Goal: Task Accomplishment & Management: Use online tool/utility

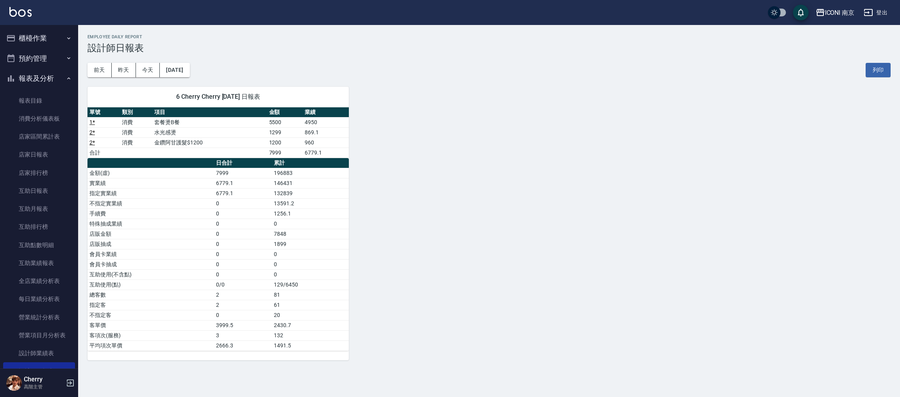
scroll to position [117, 0]
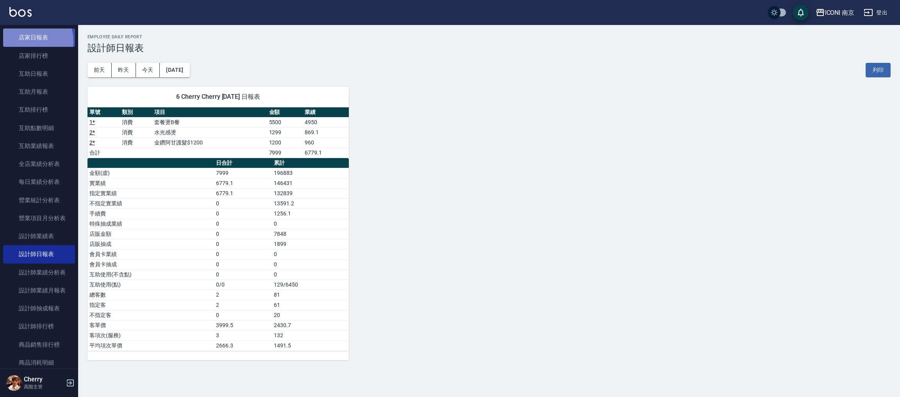
click at [30, 41] on link "店家日報表" at bounding box center [39, 38] width 72 height 18
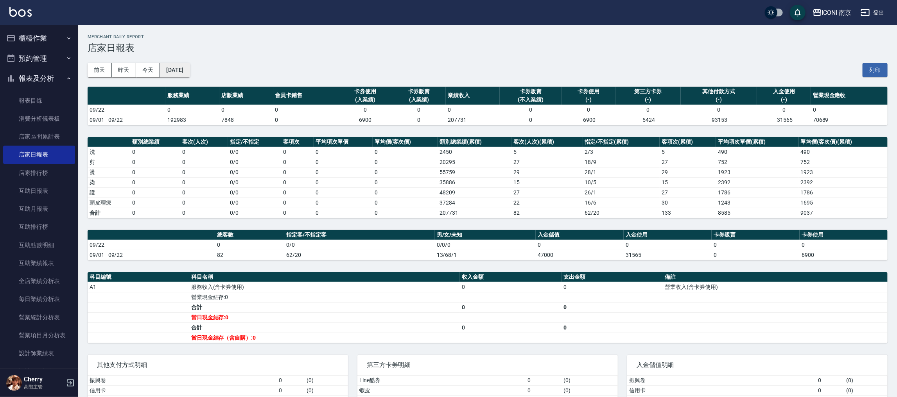
click at [190, 68] on button "[DATE]" at bounding box center [175, 70] width 30 height 14
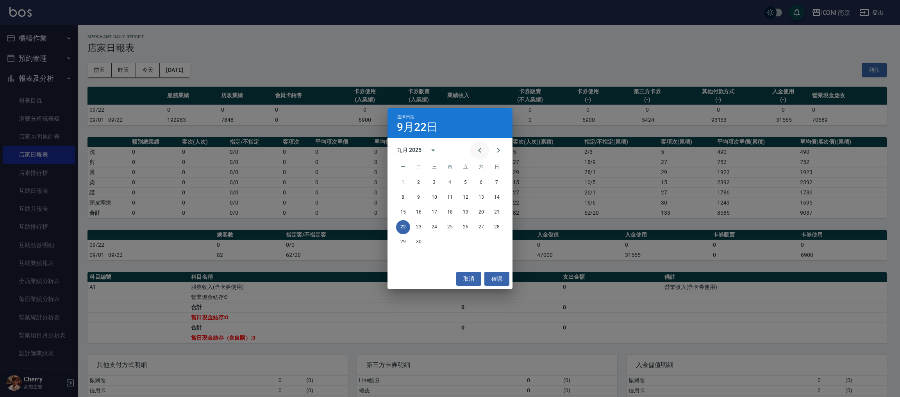
click at [480, 144] on button "Previous month" at bounding box center [480, 150] width 19 height 19
click at [482, 226] on button "23" at bounding box center [481, 227] width 14 height 14
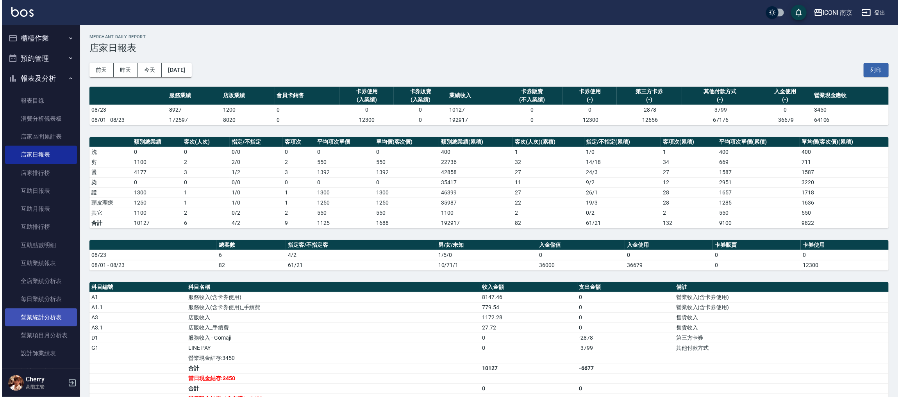
scroll to position [117, 0]
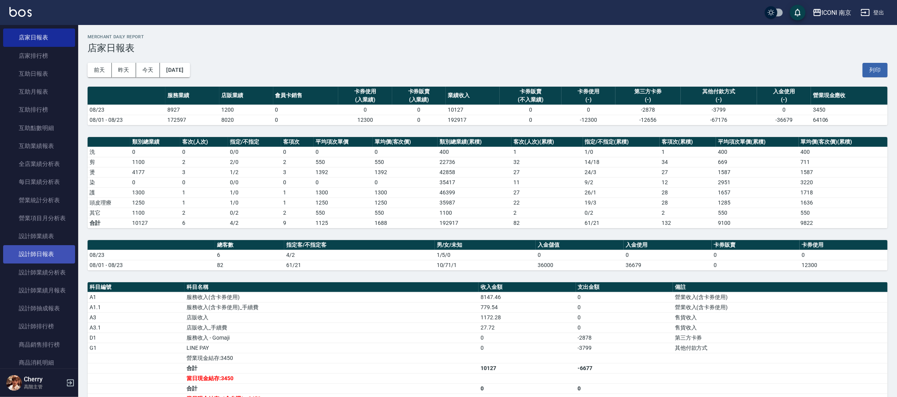
click at [38, 256] on link "設計師日報表" at bounding box center [39, 254] width 72 height 18
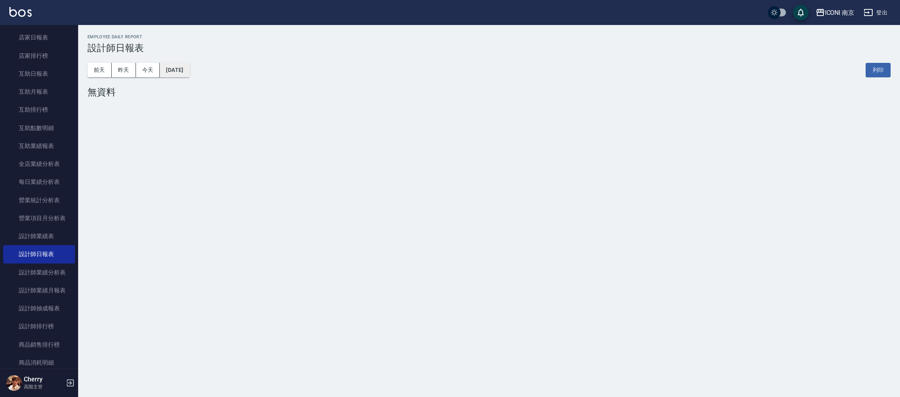
click at [184, 69] on button "[DATE]" at bounding box center [175, 70] width 30 height 14
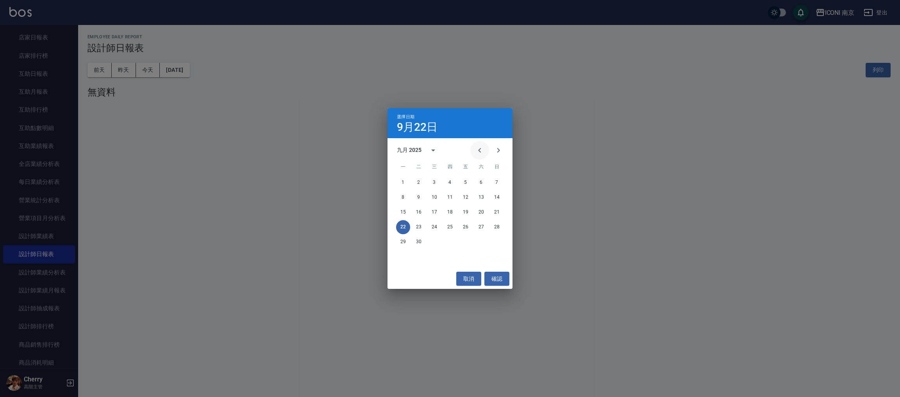
click at [477, 150] on icon "Previous month" at bounding box center [479, 150] width 9 height 9
click at [481, 228] on button "23" at bounding box center [481, 227] width 14 height 14
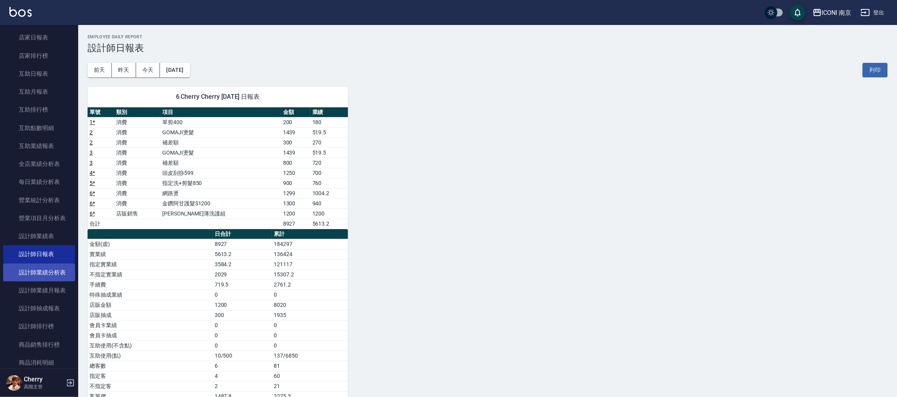
click at [43, 270] on link "設計師業績分析表" at bounding box center [39, 273] width 72 height 18
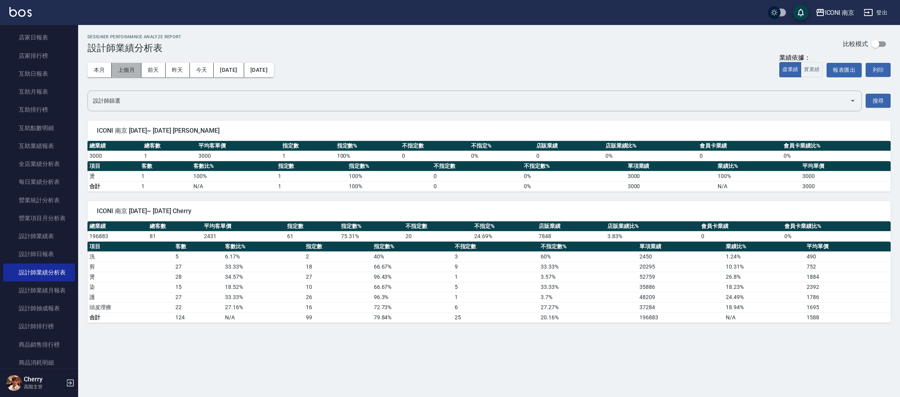
click at [125, 71] on button "上個月" at bounding box center [127, 70] width 30 height 14
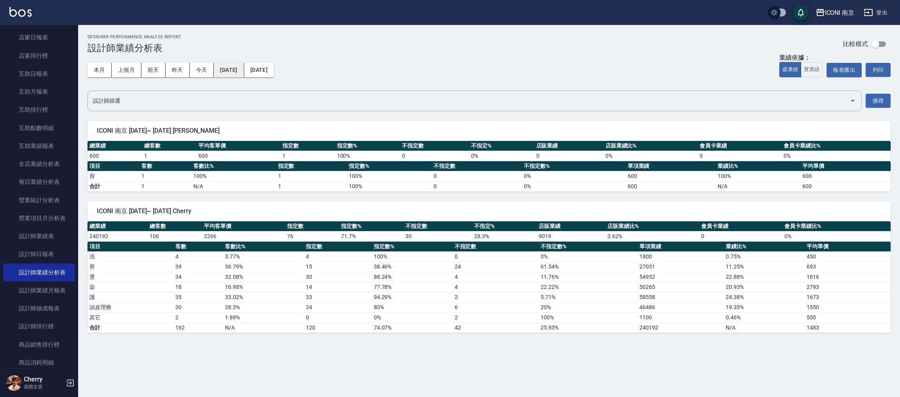
click at [244, 68] on button "[DATE]" at bounding box center [229, 70] width 30 height 14
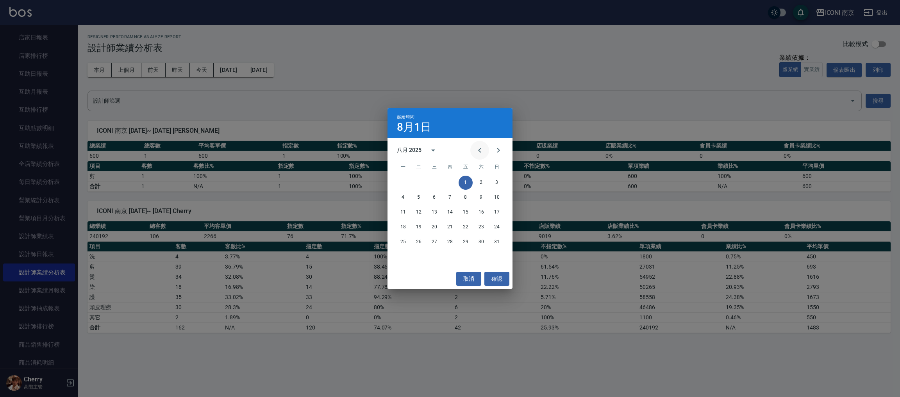
click at [484, 149] on icon "Previous month" at bounding box center [479, 150] width 9 height 9
click at [413, 181] on button "1" at bounding box center [419, 183] width 14 height 14
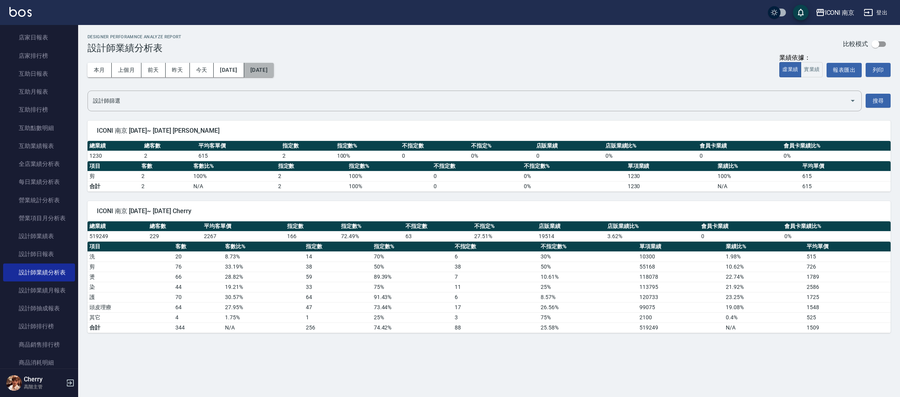
click at [274, 75] on button "[DATE]" at bounding box center [259, 70] width 30 height 14
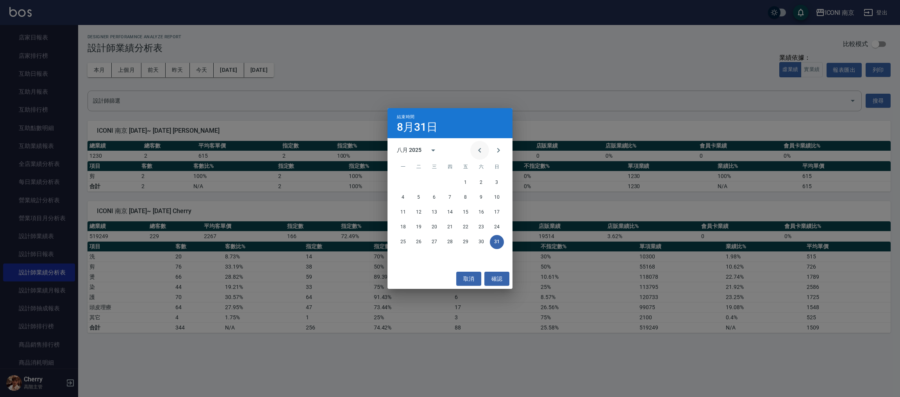
click at [478, 149] on icon "Previous month" at bounding box center [479, 150] width 9 height 9
click at [449, 244] on button "31" at bounding box center [450, 242] width 14 height 14
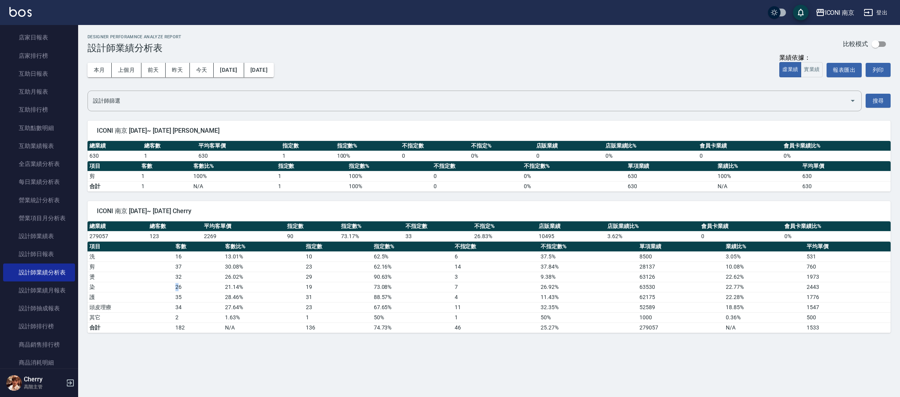
drag, startPoint x: 175, startPoint y: 290, endPoint x: 179, endPoint y: 292, distance: 4.0
click at [179, 292] on td "26" at bounding box center [199, 287] width 50 height 10
click at [207, 297] on td "35" at bounding box center [199, 297] width 50 height 10
click at [241, 75] on button "[DATE]" at bounding box center [229, 70] width 30 height 14
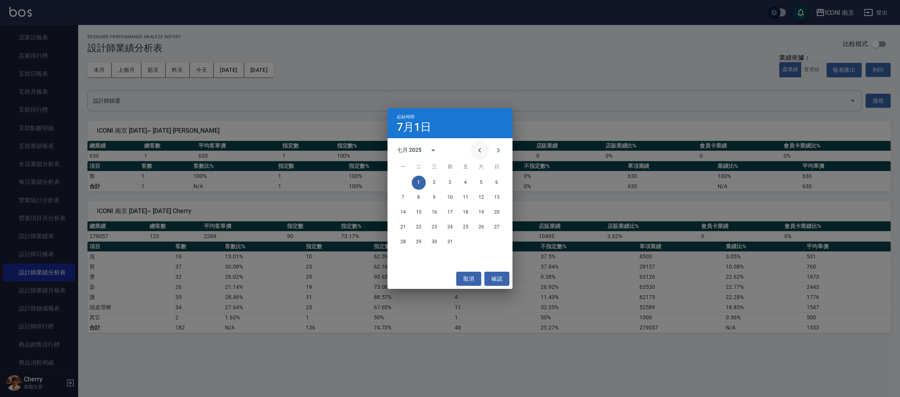
click at [484, 155] on icon "Previous month" at bounding box center [479, 150] width 9 height 9
click at [418, 181] on button "1" at bounding box center [419, 183] width 14 height 14
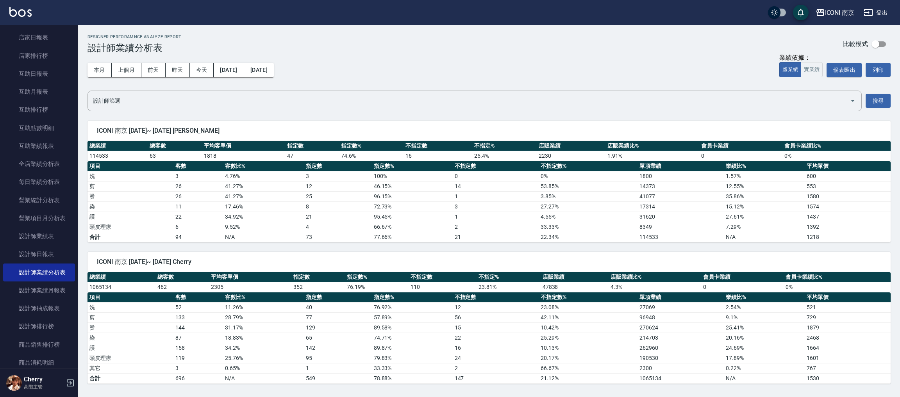
click at [274, 69] on button "[DATE]" at bounding box center [259, 70] width 30 height 14
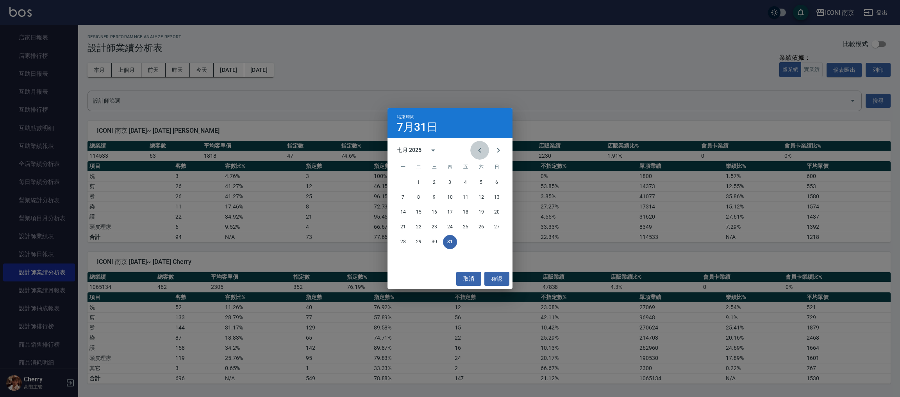
click at [479, 153] on icon "Previous month" at bounding box center [479, 150] width 9 height 9
drag, startPoint x: 496, startPoint y: 152, endPoint x: 498, endPoint y: 165, distance: 13.2
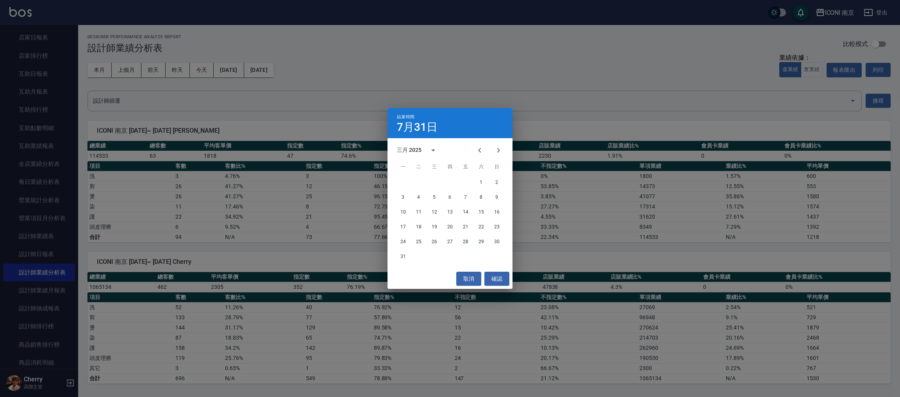
click at [496, 152] on icon "Next month" at bounding box center [498, 150] width 9 height 9
click at [442, 239] on div "28 29 30" at bounding box center [450, 242] width 125 height 14
click at [440, 239] on button "30" at bounding box center [435, 242] width 14 height 14
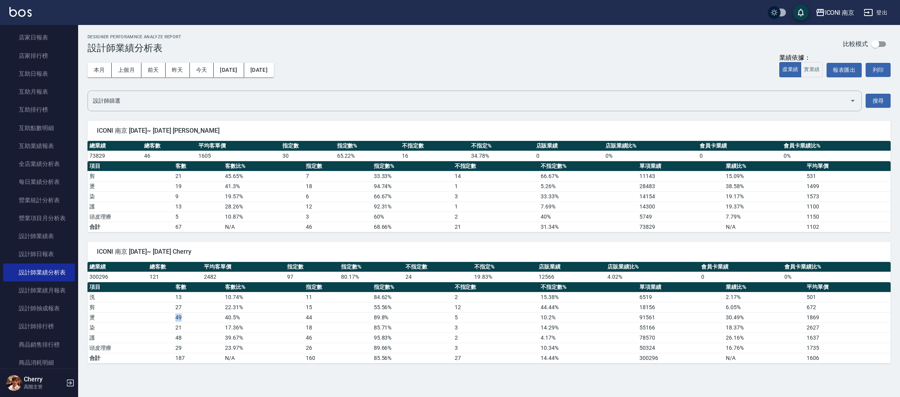
drag, startPoint x: 175, startPoint y: 317, endPoint x: 187, endPoint y: 317, distance: 11.7
click at [187, 317] on td "49" at bounding box center [199, 318] width 50 height 10
drag, startPoint x: 639, startPoint y: 340, endPoint x: 660, endPoint y: 337, distance: 20.8
click at [660, 337] on td "78570" at bounding box center [681, 338] width 86 height 10
click at [681, 337] on td "78570" at bounding box center [681, 338] width 86 height 10
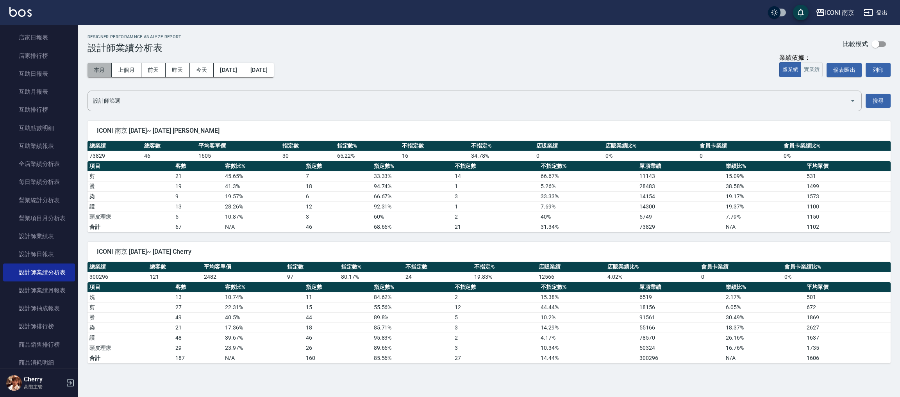
click at [104, 68] on button "本月" at bounding box center [100, 70] width 24 height 14
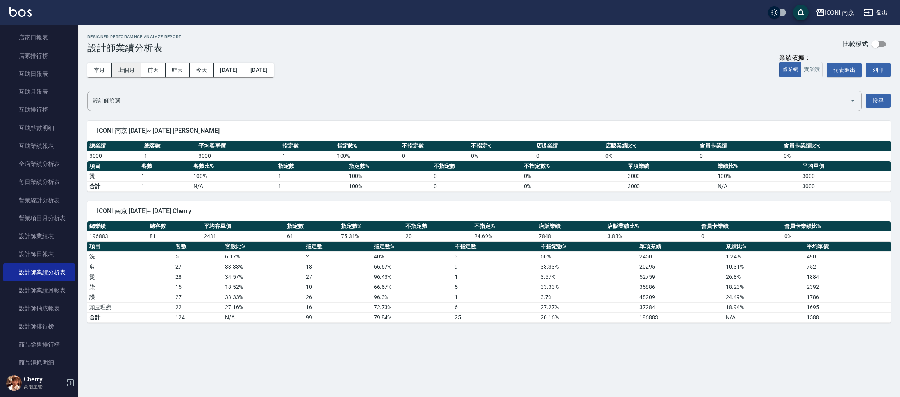
click at [127, 76] on button "上個月" at bounding box center [127, 70] width 30 height 14
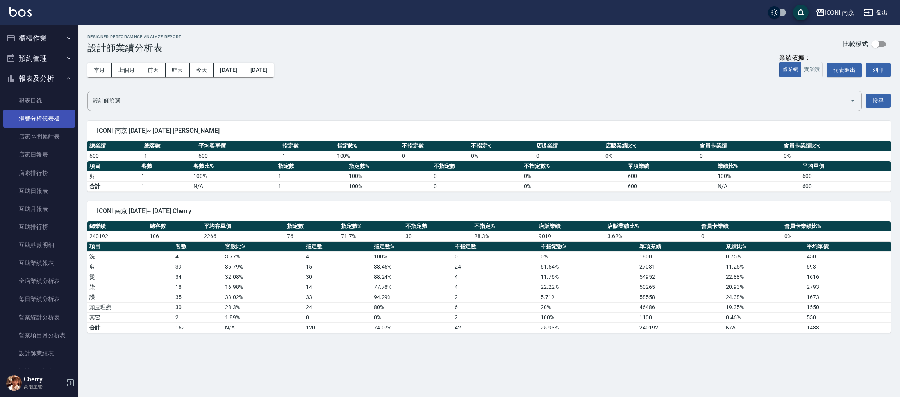
click at [47, 122] on link "消費分析儀表板" at bounding box center [39, 119] width 72 height 18
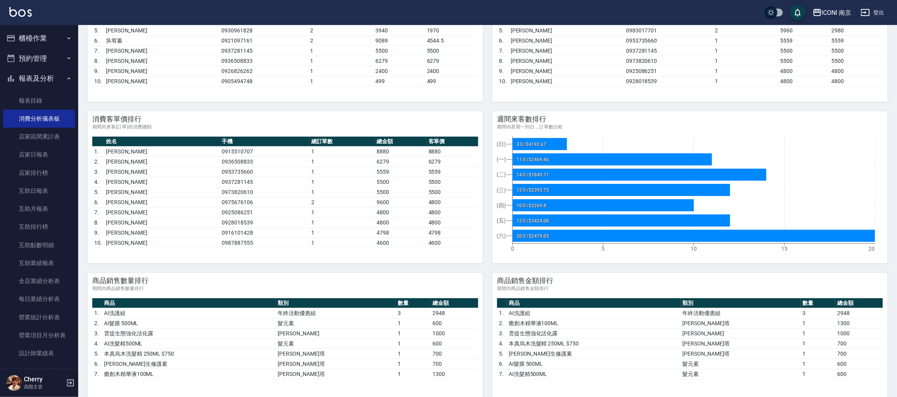
scroll to position [469, 0]
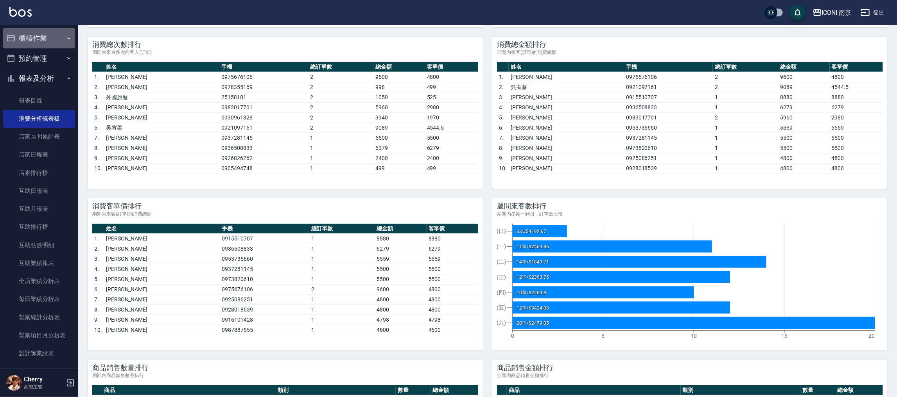
click at [43, 33] on button "櫃檯作業" at bounding box center [39, 38] width 72 height 20
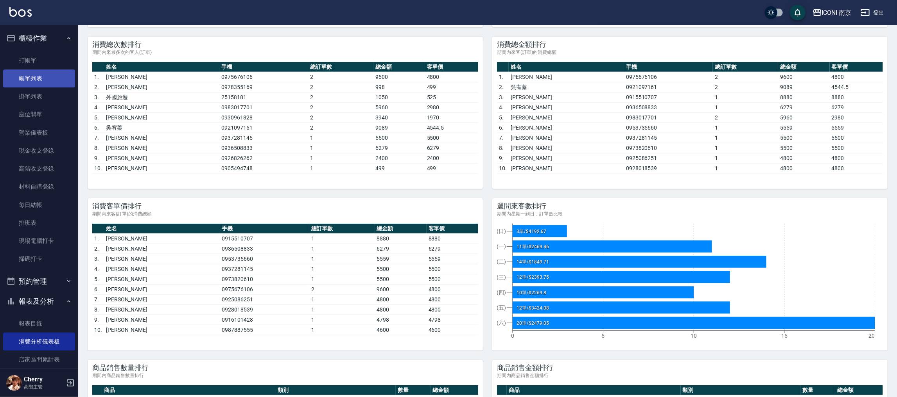
click at [41, 78] on link "帳單列表" at bounding box center [39, 79] width 72 height 18
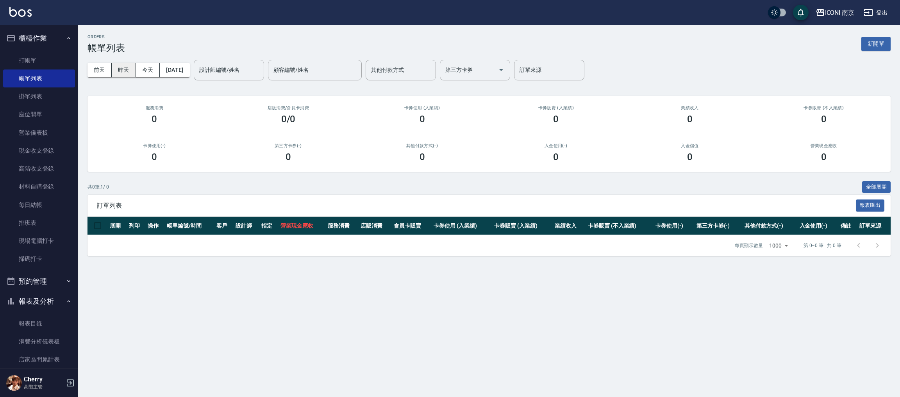
click at [130, 73] on button "昨天" at bounding box center [124, 70] width 24 height 14
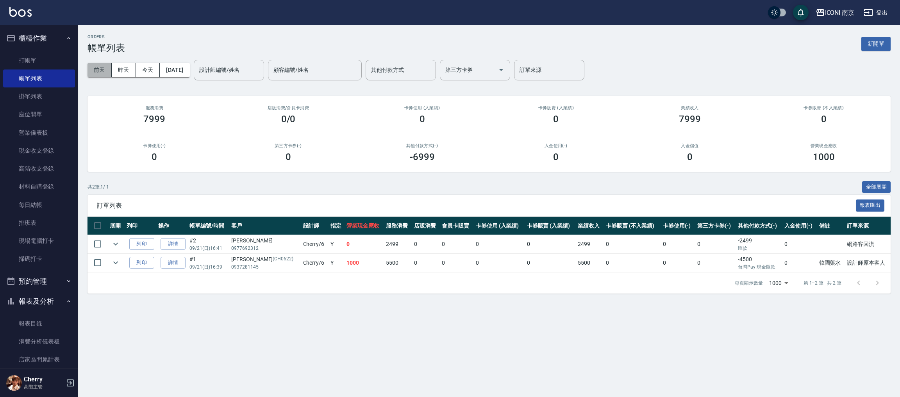
click at [105, 73] on button "前天" at bounding box center [100, 70] width 24 height 14
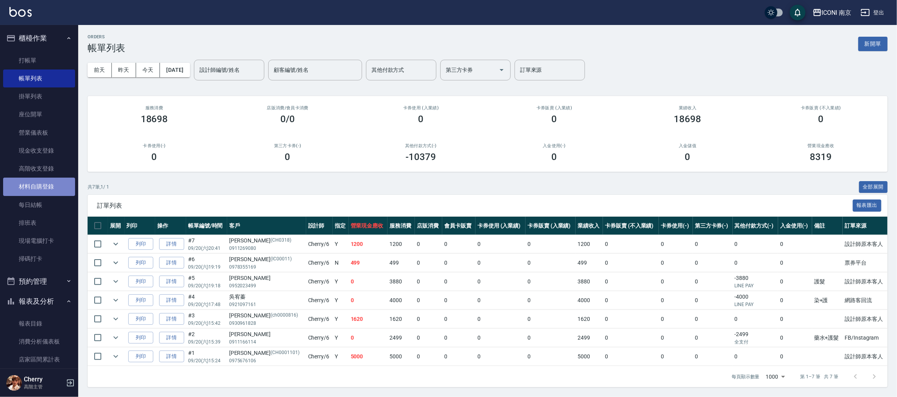
click at [41, 195] on link "材料自購登錄" at bounding box center [39, 187] width 72 height 18
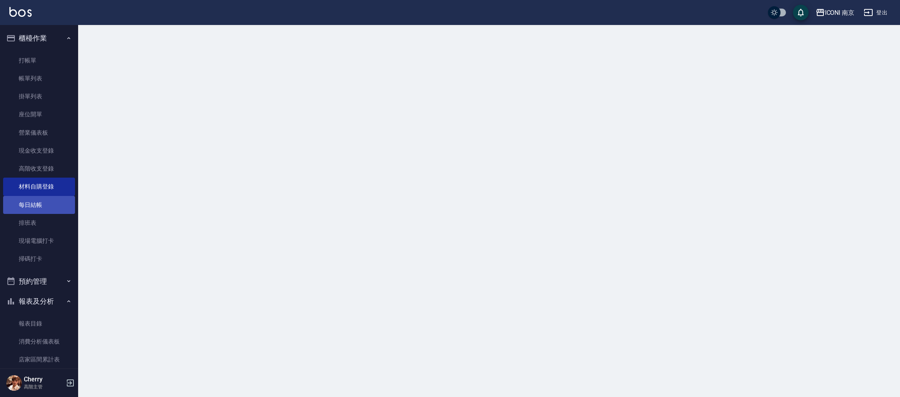
click at [39, 207] on link "每日結帳" at bounding box center [39, 205] width 72 height 18
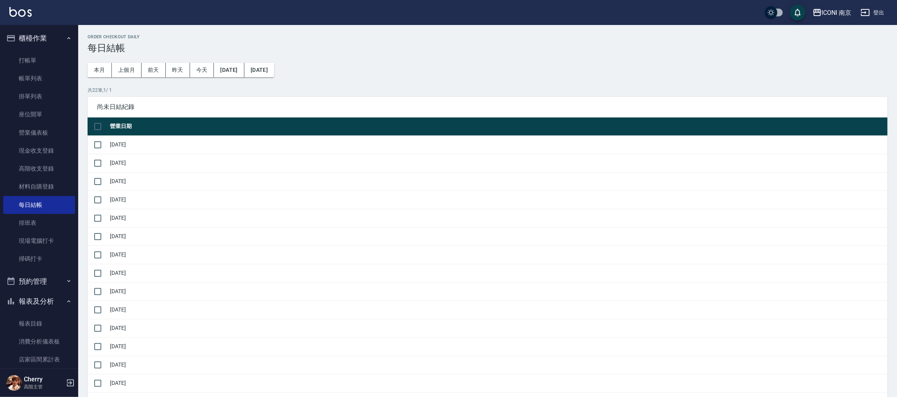
click at [95, 130] on input "checkbox" at bounding box center [97, 126] width 16 height 16
checkbox input "true"
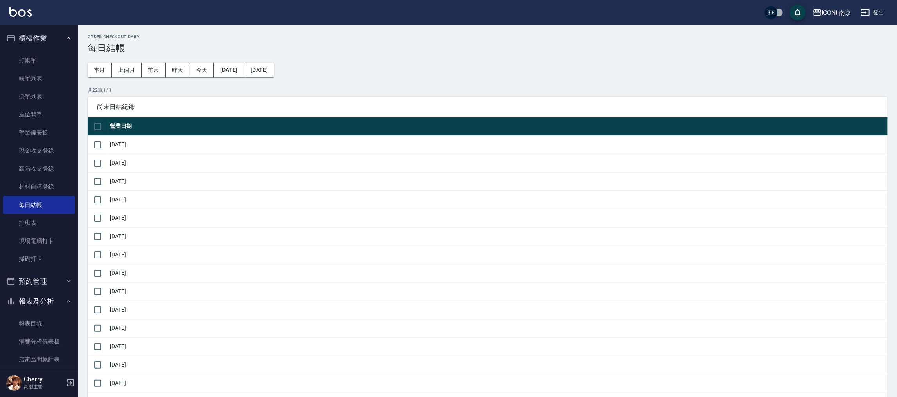
checkbox input "true"
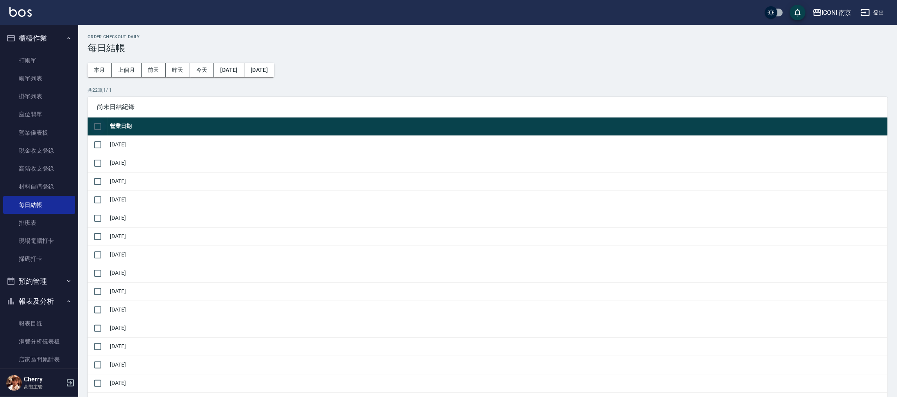
checkbox input "true"
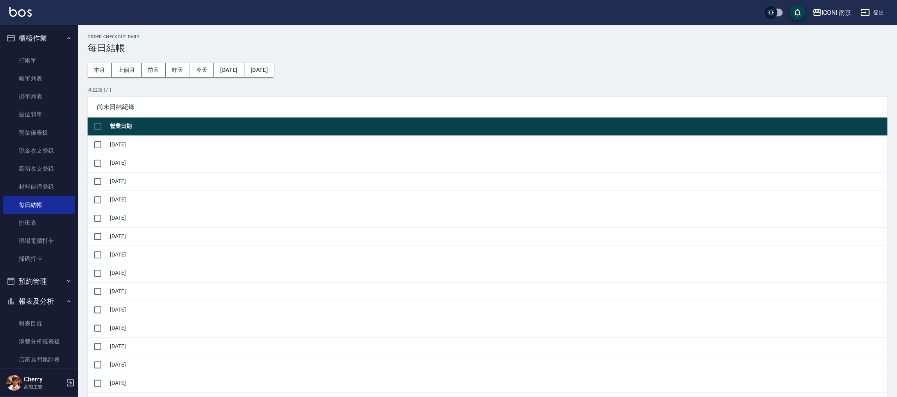
checkbox input "true"
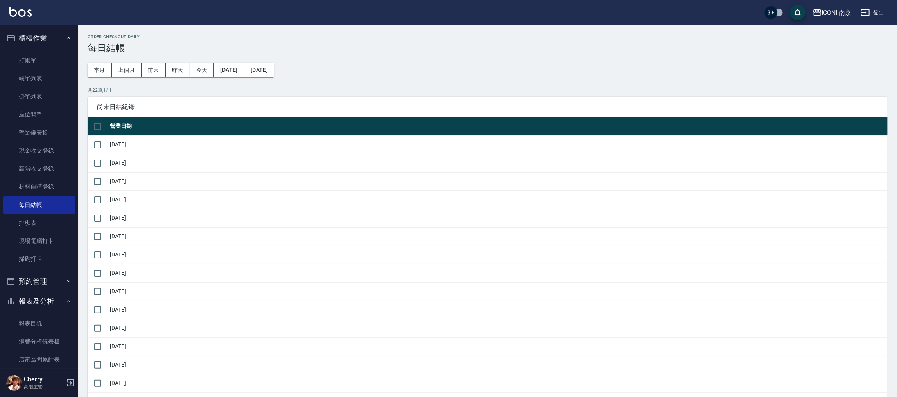
checkbox input "true"
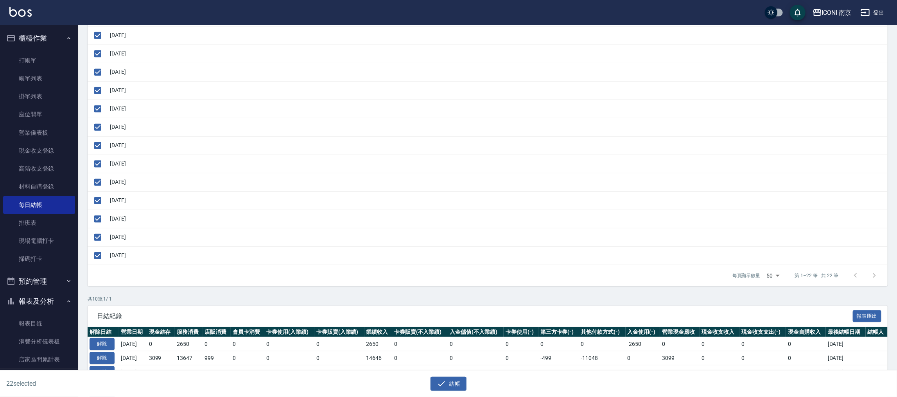
scroll to position [397, 0]
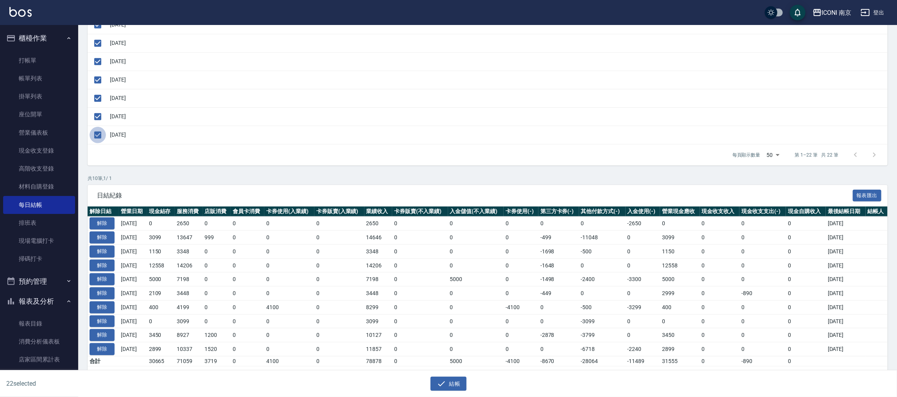
click at [95, 137] on input "checkbox" at bounding box center [97, 135] width 16 height 16
checkbox input "false"
click at [456, 385] on button "結帳" at bounding box center [448, 384] width 36 height 14
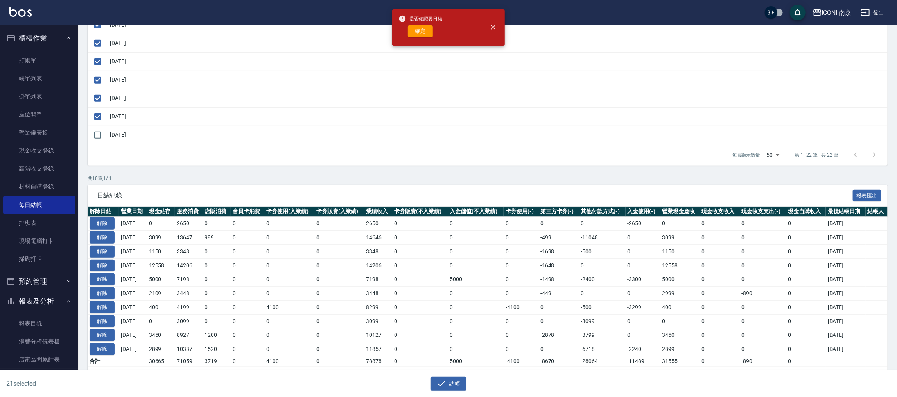
click at [423, 28] on button "確定" at bounding box center [420, 31] width 25 height 12
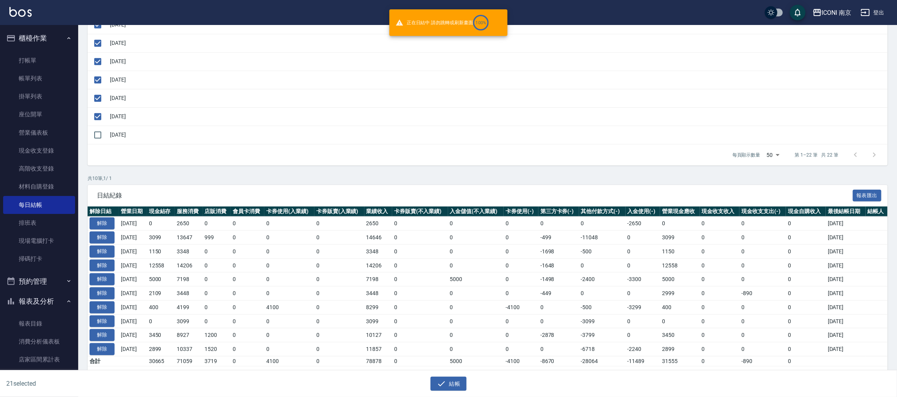
checkbox input "false"
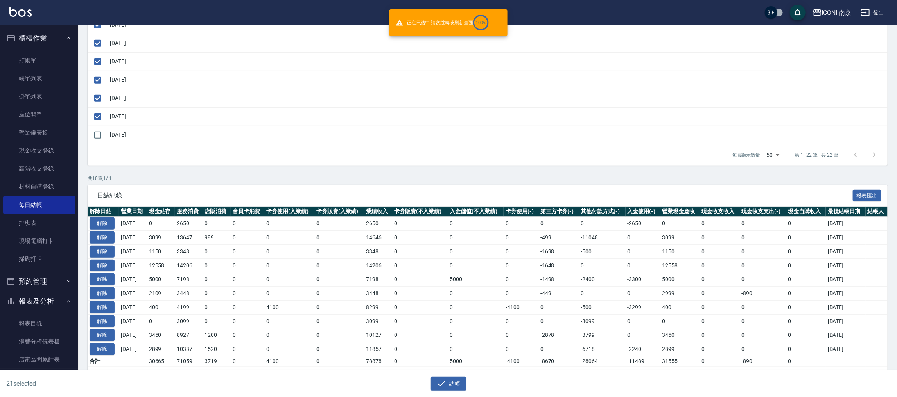
checkbox input "false"
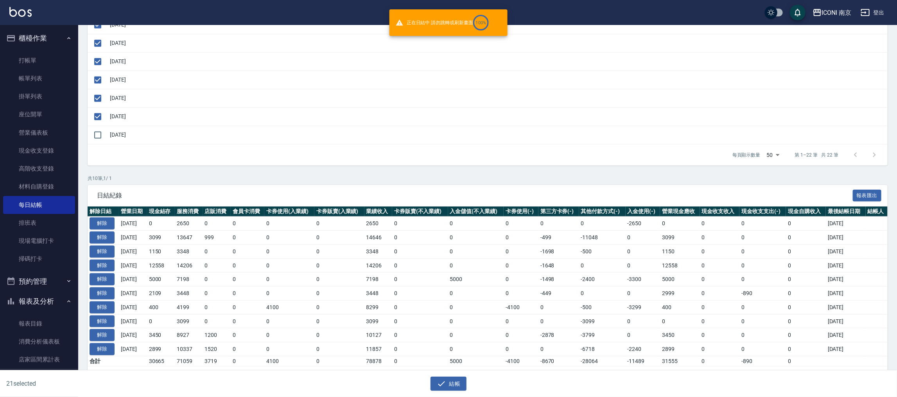
checkbox input "false"
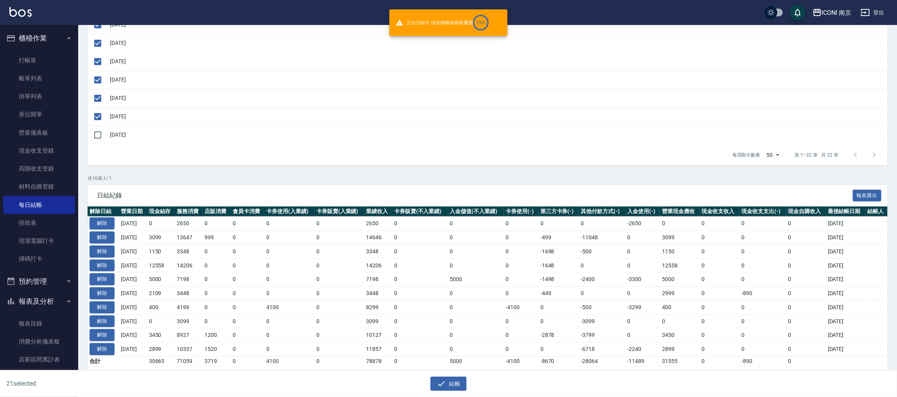
checkbox input "false"
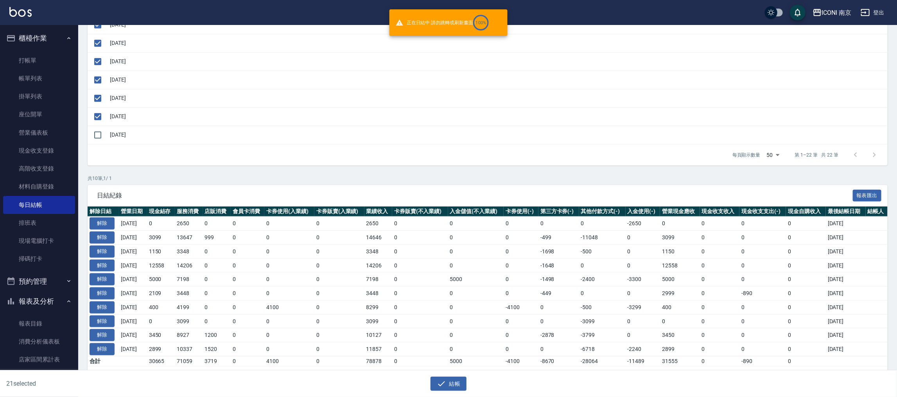
checkbox input "false"
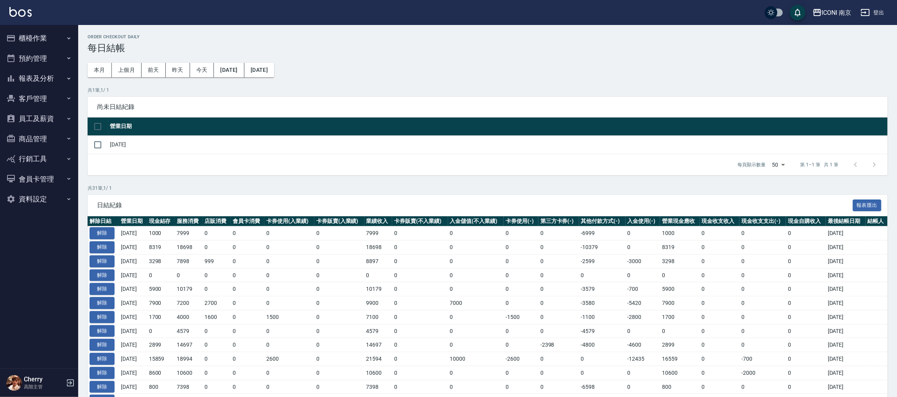
click at [47, 57] on button "預約管理" at bounding box center [39, 58] width 72 height 20
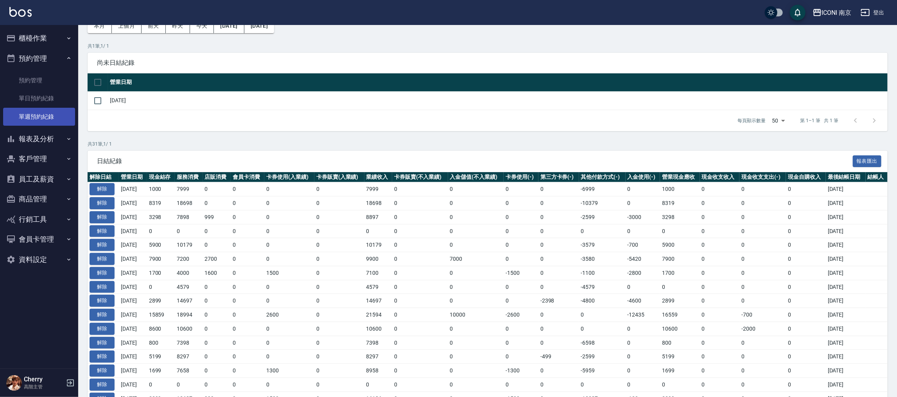
scroll to position [117, 0]
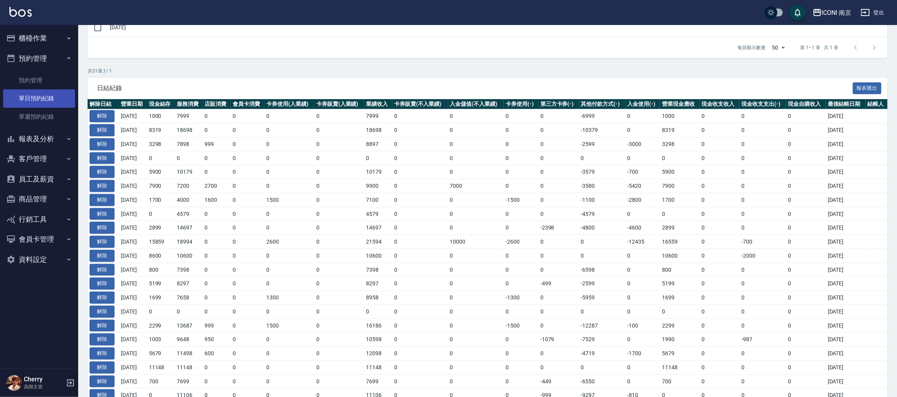
click at [43, 99] on link "單日預約紀錄" at bounding box center [39, 98] width 72 height 18
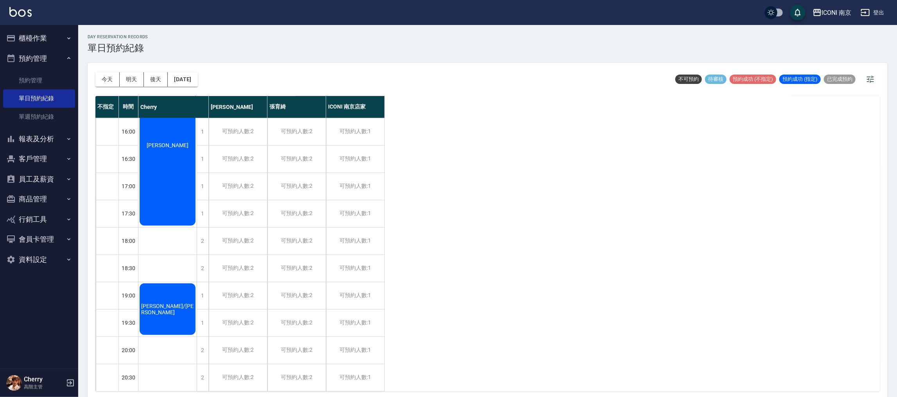
scroll to position [279, 0]
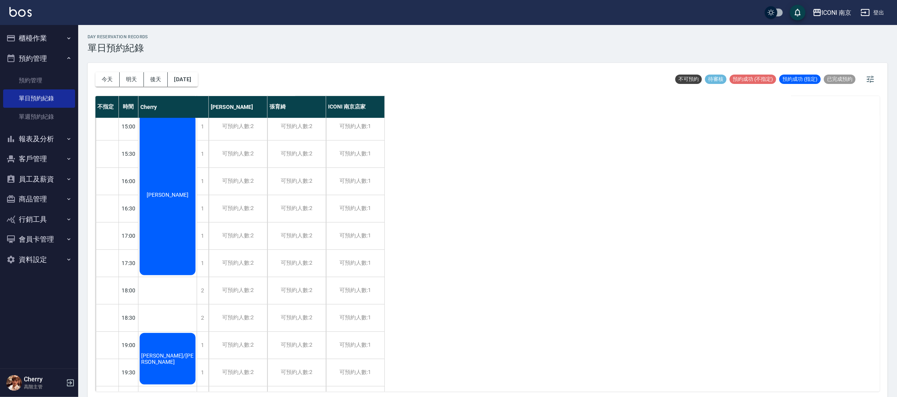
click at [168, 222] on div "賴纹貞" at bounding box center [167, 194] width 58 height 163
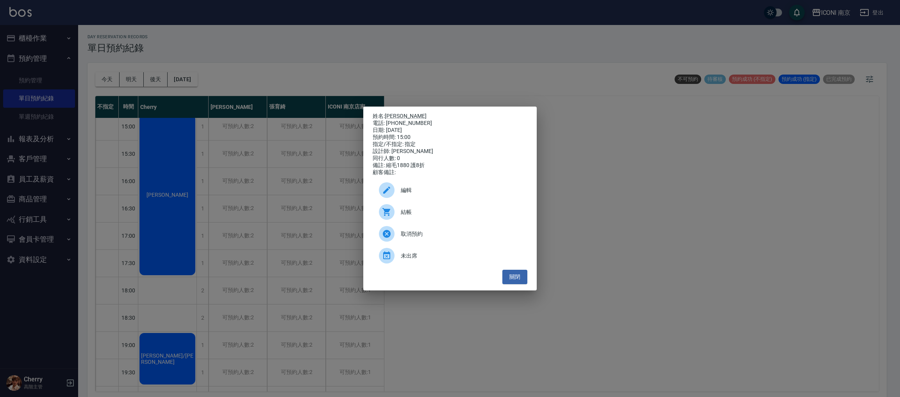
click at [391, 120] on div "電話: 0919600067" at bounding box center [450, 123] width 155 height 7
copy div "0919600067"
drag, startPoint x: 519, startPoint y: 287, endPoint x: 515, endPoint y: 281, distance: 7.3
click at [519, 285] on button "關閉" at bounding box center [515, 277] width 25 height 14
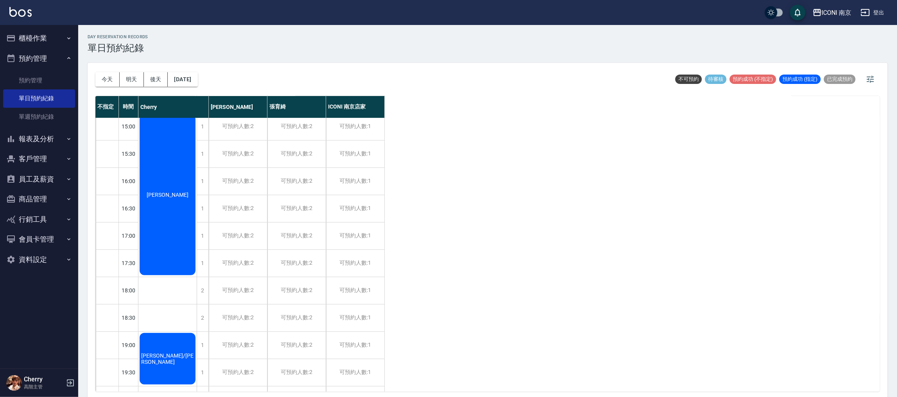
click at [43, 31] on button "櫃檯作業" at bounding box center [39, 38] width 72 height 20
click at [46, 35] on button "櫃檯作業" at bounding box center [39, 38] width 72 height 20
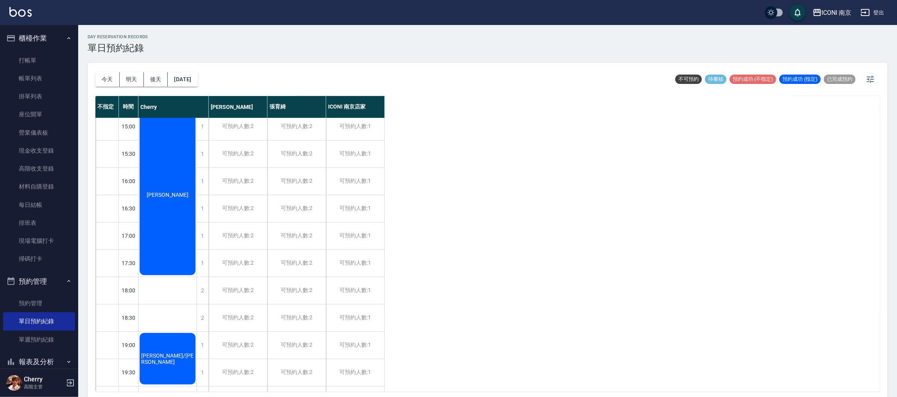
click at [154, 192] on div "賴纹貞" at bounding box center [167, 194] width 58 height 163
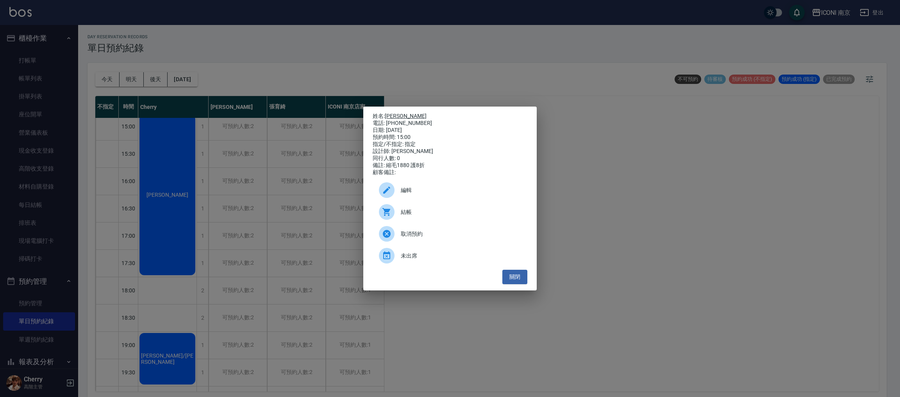
click at [393, 114] on link "賴纹貞" at bounding box center [406, 116] width 42 height 6
click at [520, 280] on button "關閉" at bounding box center [515, 277] width 25 height 14
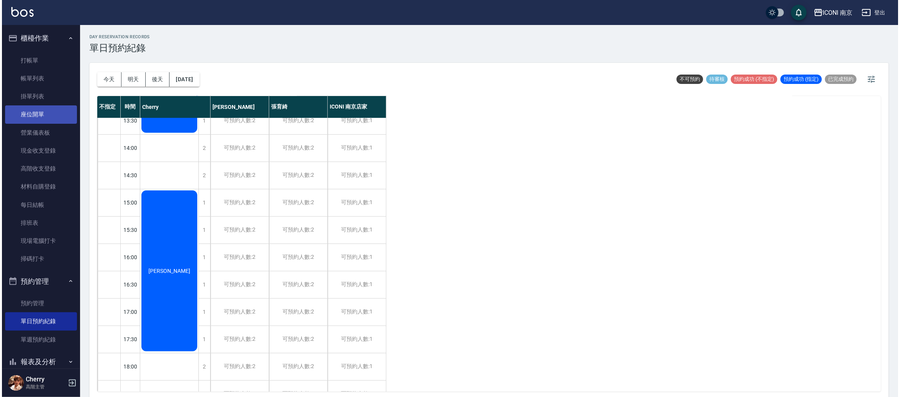
scroll to position [103, 0]
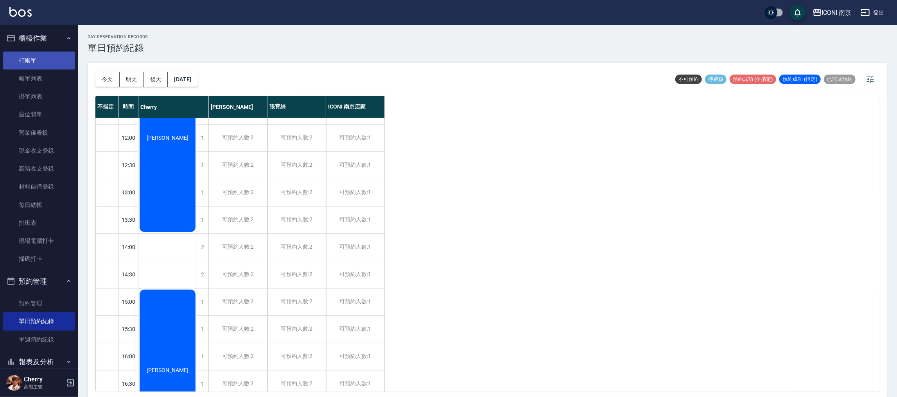
click at [31, 56] on link "打帳單" at bounding box center [39, 61] width 72 height 18
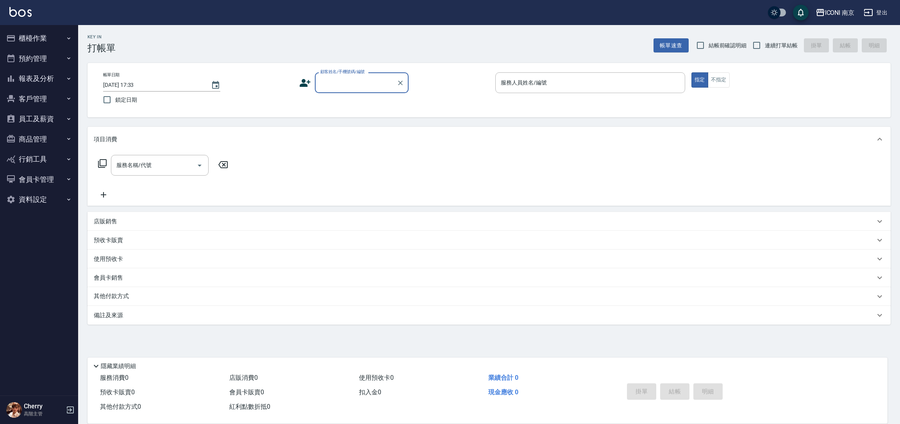
type input "0"
click at [355, 106] on li "賴纹貞/0919600067/null" at bounding box center [362, 102] width 94 height 13
type input "賴纹貞/0919600067/null"
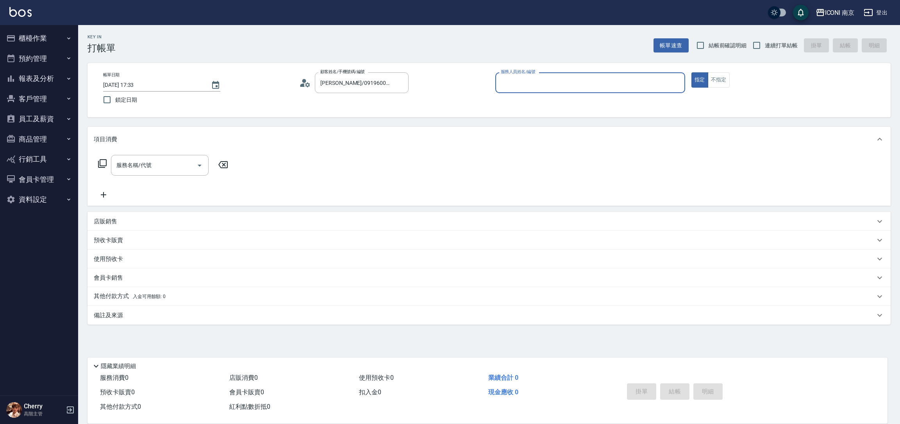
click at [308, 82] on icon at bounding box center [305, 83] width 12 height 12
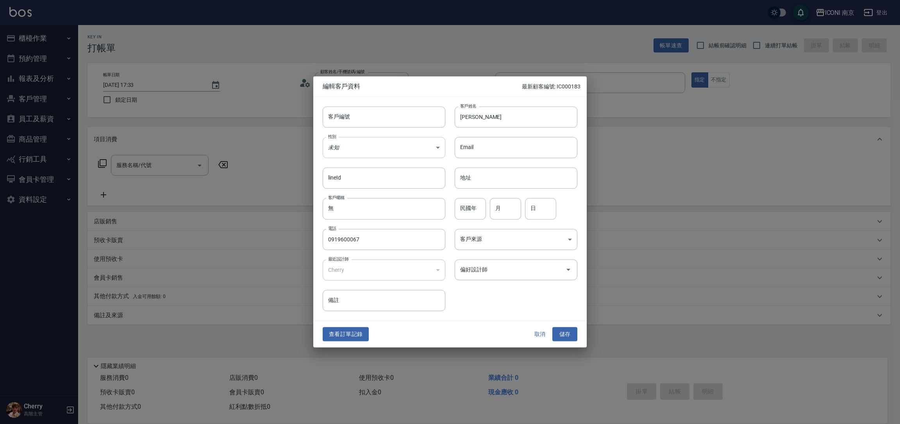
click at [356, 148] on body "ICONI 南京 登出 櫃檯作業 打帳單 帳單列表 掛單列表 座位開單 營業儀表板 現金收支登錄 高階收支登錄 材料自購登錄 每日結帳 排班表 現場電腦打卡 …" at bounding box center [450, 212] width 900 height 424
click at [334, 194] on li "女" at bounding box center [384, 193] width 123 height 13
type input "FEMALE"
click at [491, 274] on input "偏好設計師" at bounding box center [510, 270] width 104 height 14
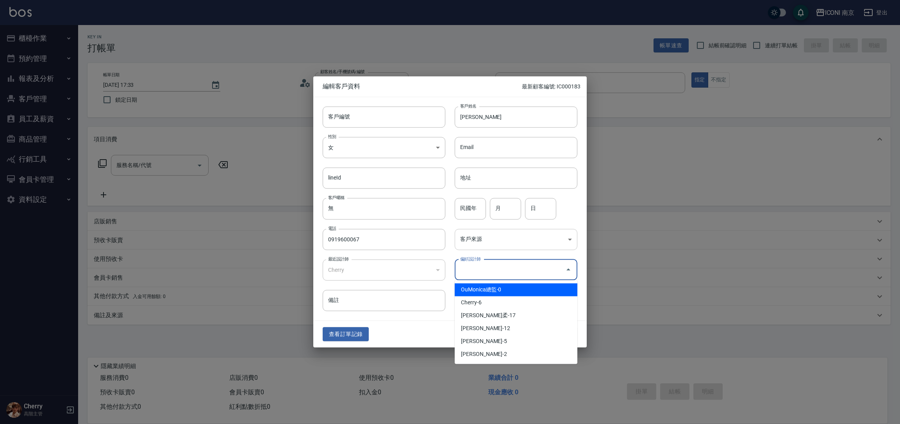
click at [496, 245] on body "ICONI 南京 登出 櫃檯作業 打帳單 帳單列表 掛單列表 座位開單 營業儀表板 現金收支登錄 高階收支登錄 材料自購登錄 每日結帳 排班表 現場電腦打卡 …" at bounding box center [450, 212] width 900 height 424
type input "OuMonica總監"
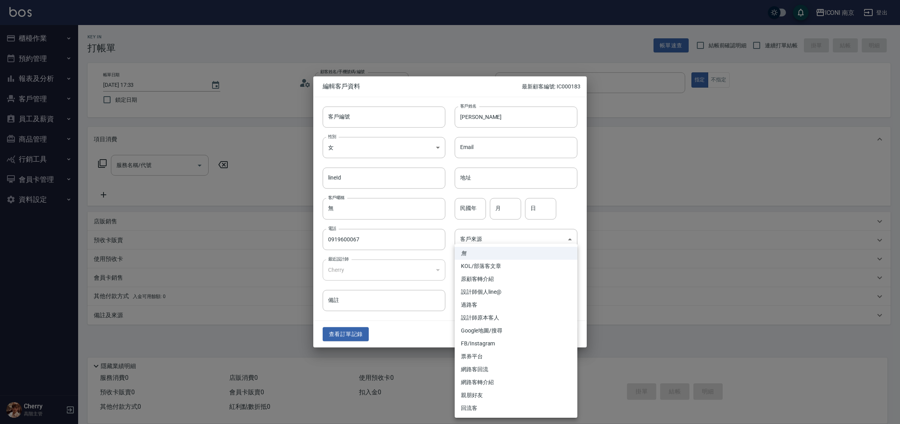
click at [489, 343] on li "FB/Instagram" at bounding box center [516, 343] width 123 height 13
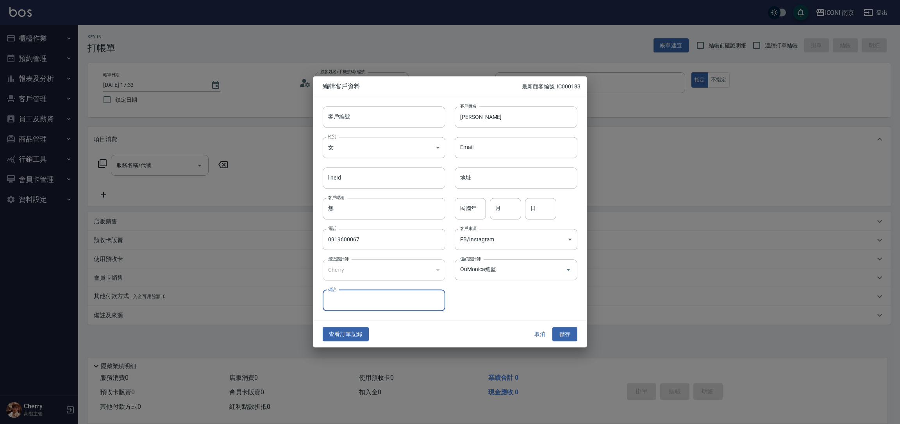
type input "FB/Instagram"
click at [533, 277] on div "OuMonica總監 偏好設計師" at bounding box center [516, 269] width 123 height 21
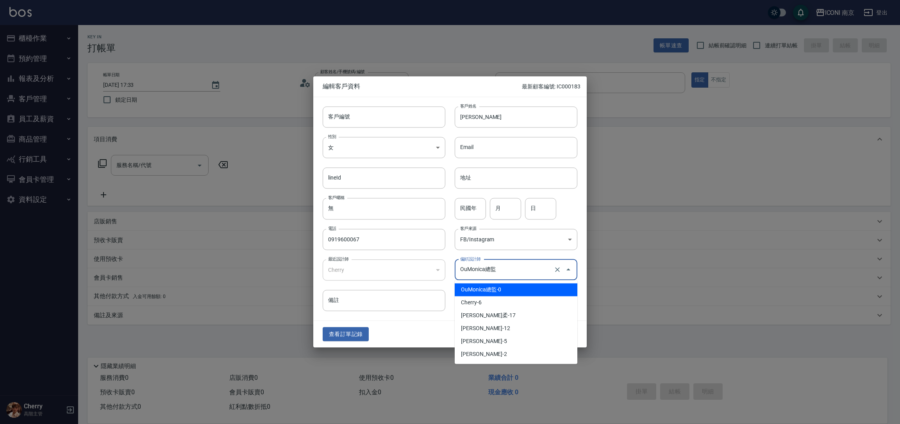
click at [558, 263] on div at bounding box center [563, 269] width 22 height 21
click at [558, 267] on icon "Clear" at bounding box center [558, 270] width 8 height 8
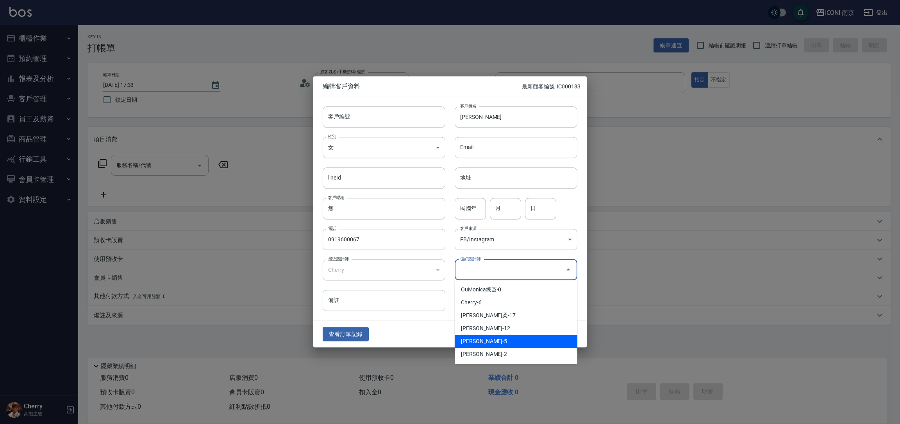
type input "[PERSON_NAME]"
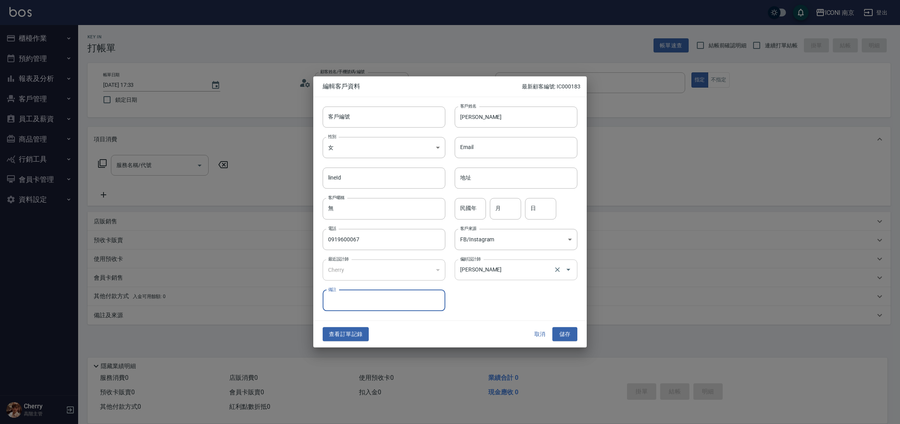
click at [408, 340] on div "查看訂單記錄 取消 儲存" at bounding box center [450, 333] width 274 height 27
click at [557, 271] on icon "Clear" at bounding box center [558, 270] width 8 height 8
click at [409, 328] on div "查看訂單記錄 取消 儲存" at bounding box center [450, 333] width 274 height 27
click at [564, 336] on button "儲存" at bounding box center [565, 334] width 25 height 14
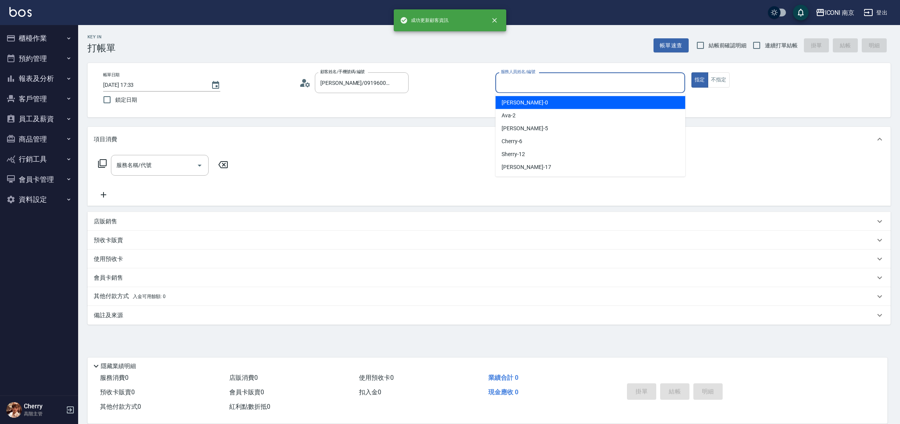
click at [571, 84] on input "服務人員姓名/編號" at bounding box center [590, 83] width 183 height 14
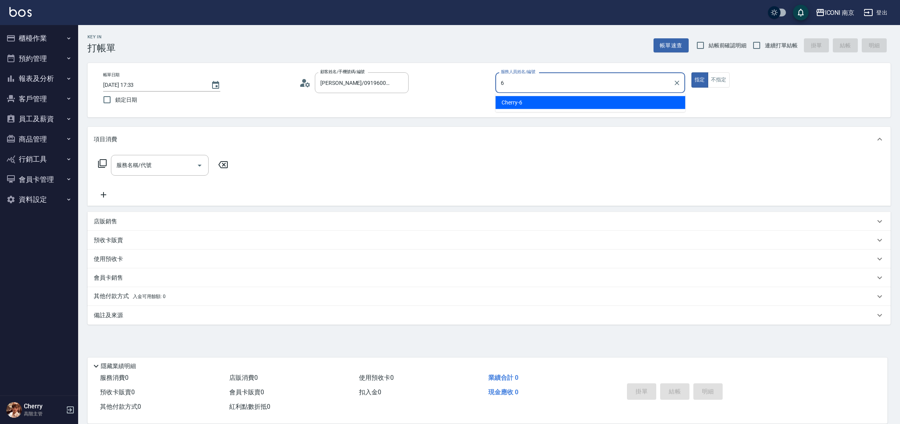
type input "6"
type button "true"
type input "Cherry-6"
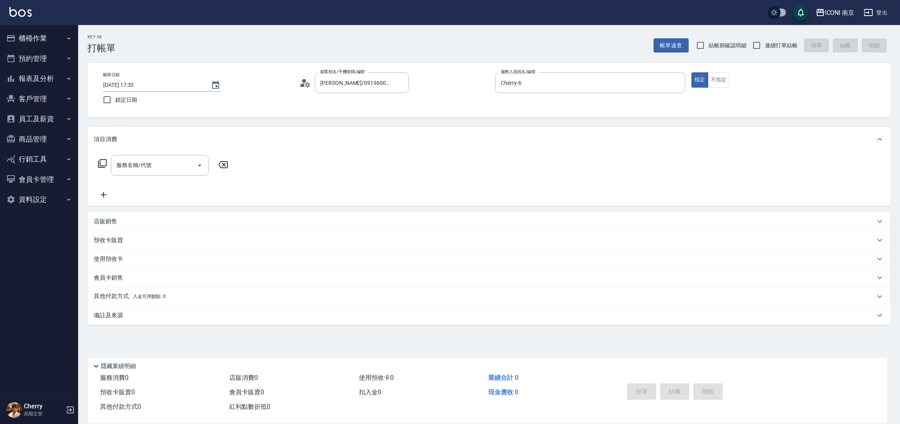
click at [770, 35] on div "Key In 打帳單 帳單速查 結帳前確認明細 連續打單結帳 掛單 結帳 明細" at bounding box center [484, 39] width 813 height 29
click at [768, 45] on span "連續打單結帳" at bounding box center [781, 45] width 33 height 8
click at [765, 45] on input "連續打單結帳" at bounding box center [757, 45] width 16 height 16
checkbox input "true"
click at [100, 164] on icon at bounding box center [102, 163] width 9 height 9
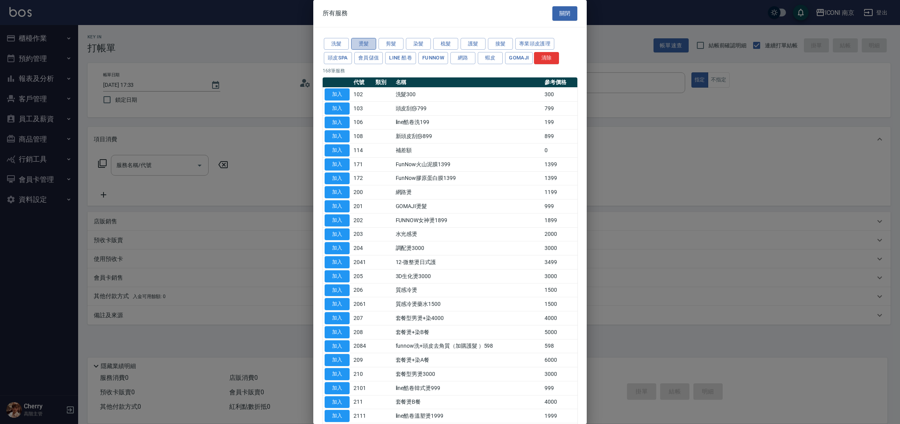
click at [371, 39] on button "燙髮" at bounding box center [363, 44] width 25 height 12
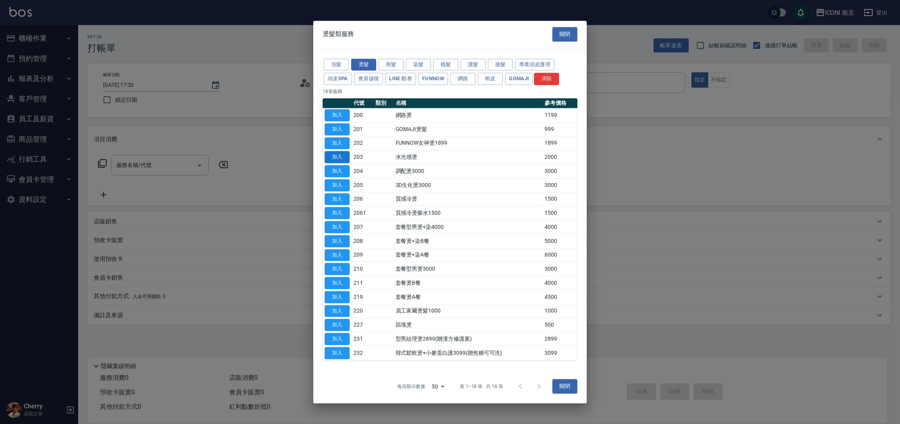
click at [339, 155] on button "加入" at bounding box center [337, 157] width 25 height 12
type input "水光感燙(203)"
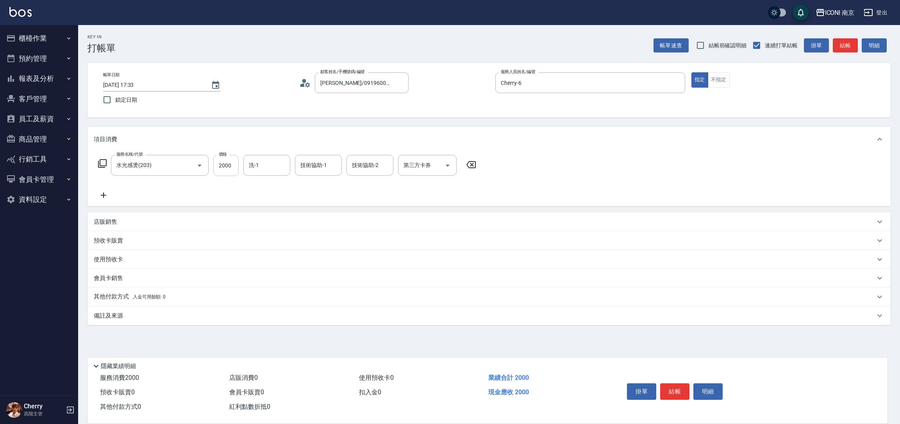
click at [221, 175] on input "2000" at bounding box center [225, 165] width 25 height 21
type input "1880"
type input "Nina-17"
click at [104, 163] on icon at bounding box center [102, 163] width 9 height 9
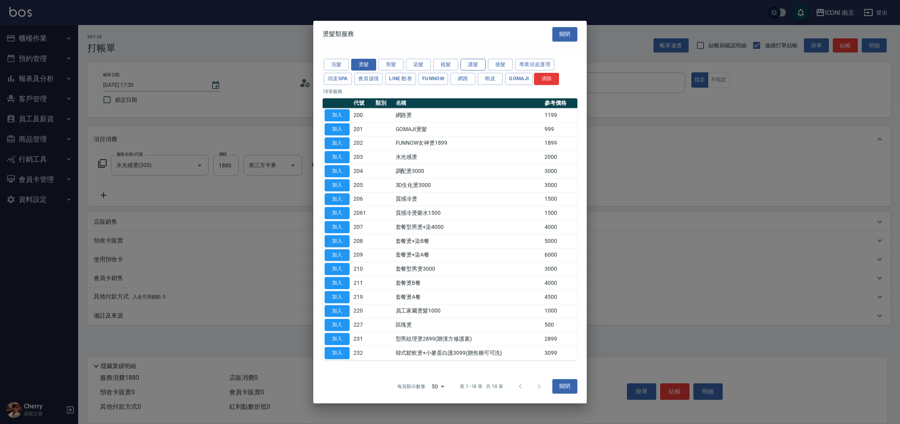
click at [463, 59] on button "護髮" at bounding box center [473, 65] width 25 height 12
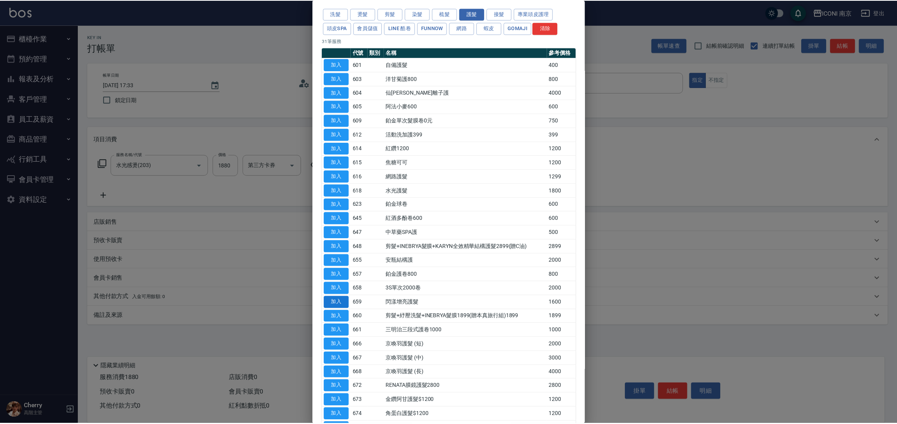
scroll to position [59, 0]
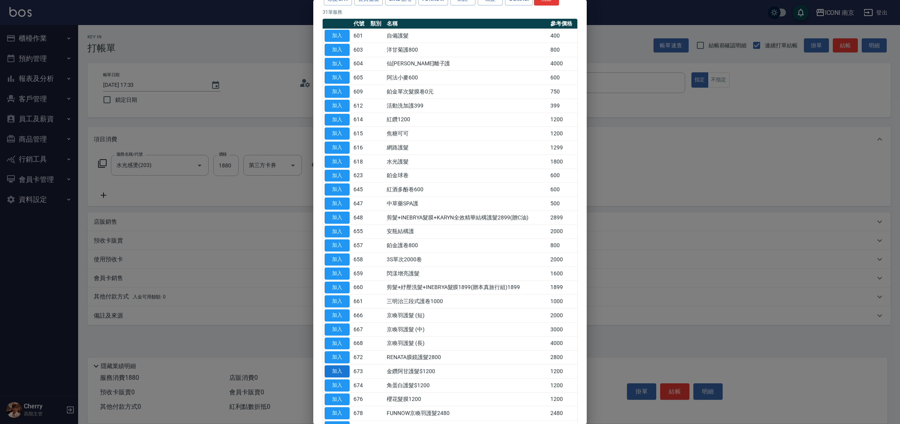
click at [336, 375] on button "加入" at bounding box center [337, 371] width 25 height 12
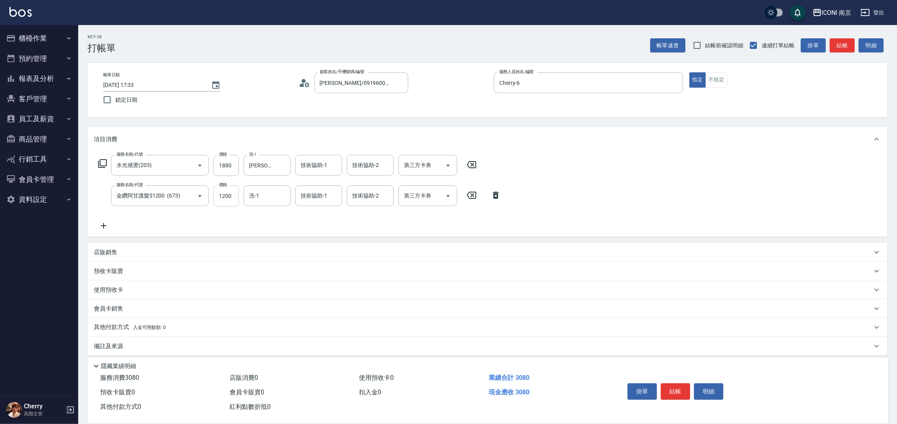
drag, startPoint x: 229, startPoint y: 181, endPoint x: 224, endPoint y: 199, distance: 18.8
click at [229, 181] on div "服務名稱/代號 水光感燙(203) 服務名稱/代號 價格 1880 價格 洗-1 Nina-17 洗-1 技術協助-1 技術協助-1 技術協助-2 技術協助-…" at bounding box center [300, 192] width 412 height 75
click at [224, 199] on input "1200" at bounding box center [225, 195] width 25 height 21
type input "1440"
type input "Nina-17"
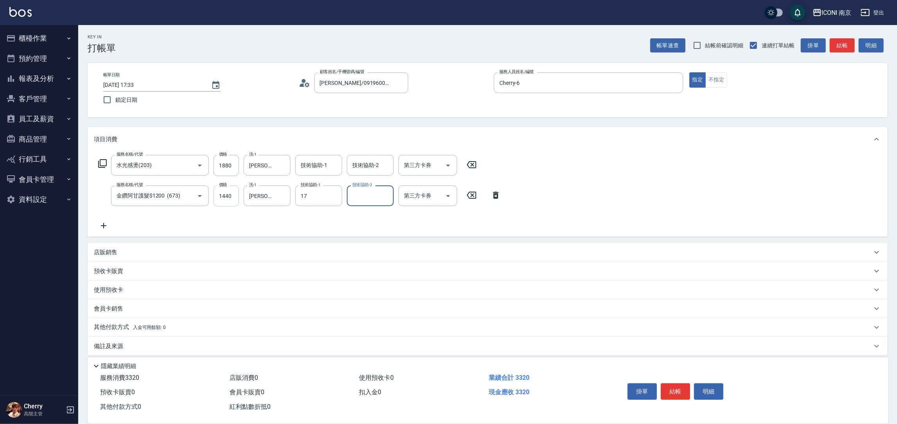
type input "Nina-17"
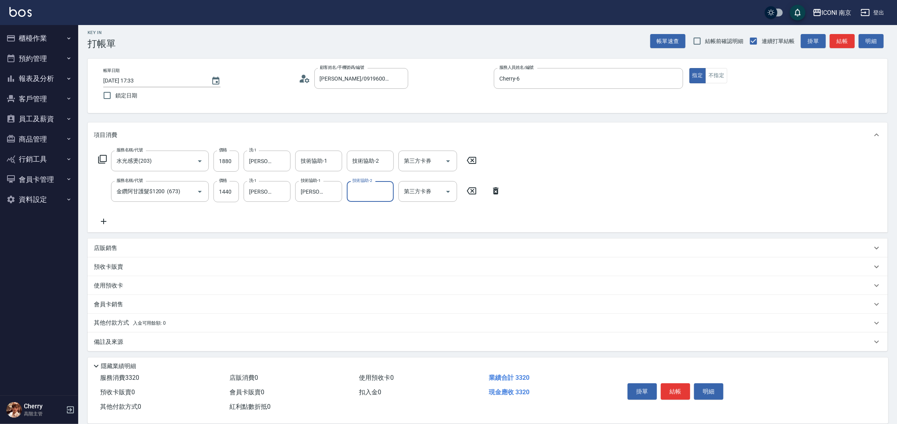
click at [133, 326] on p "其他付款方式 入金可用餘額: 0" at bounding box center [130, 323] width 72 height 9
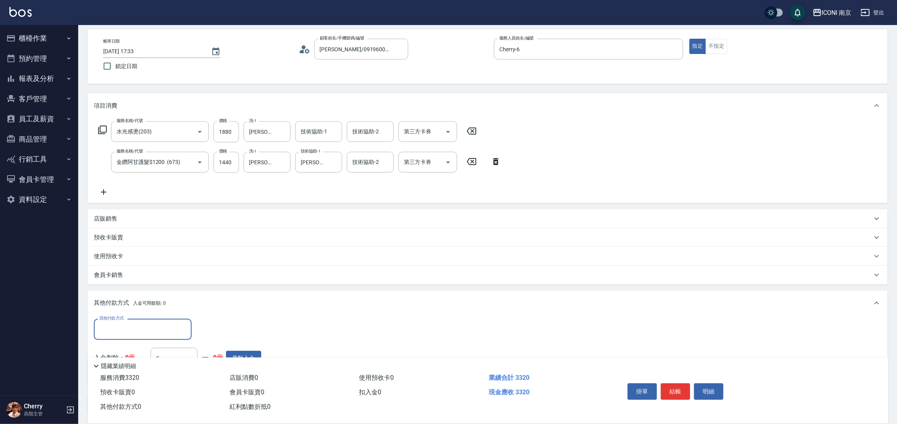
scroll to position [97, 0]
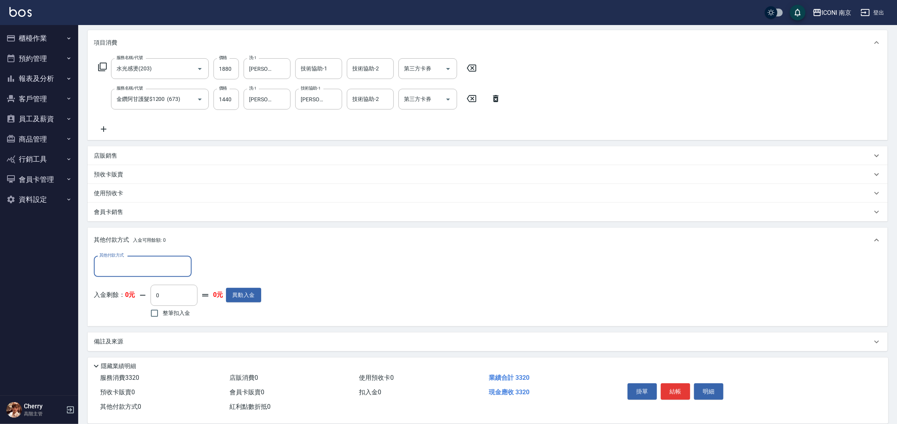
click at [132, 338] on div "備註及來源" at bounding box center [483, 341] width 778 height 8
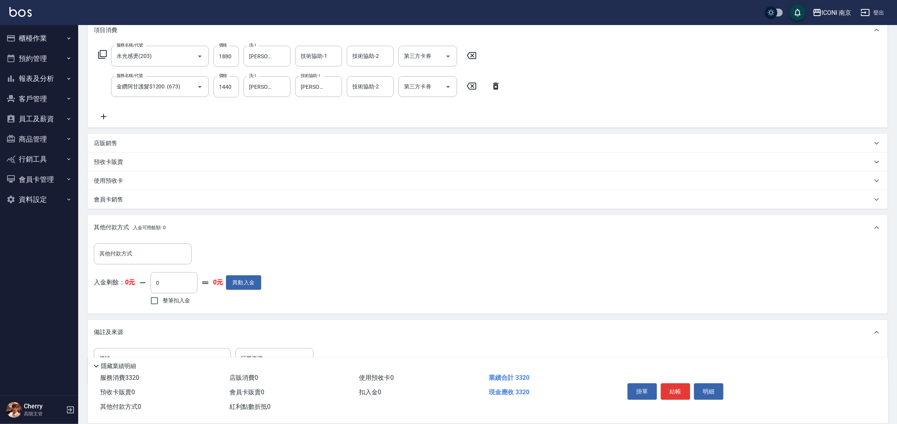
scroll to position [133, 0]
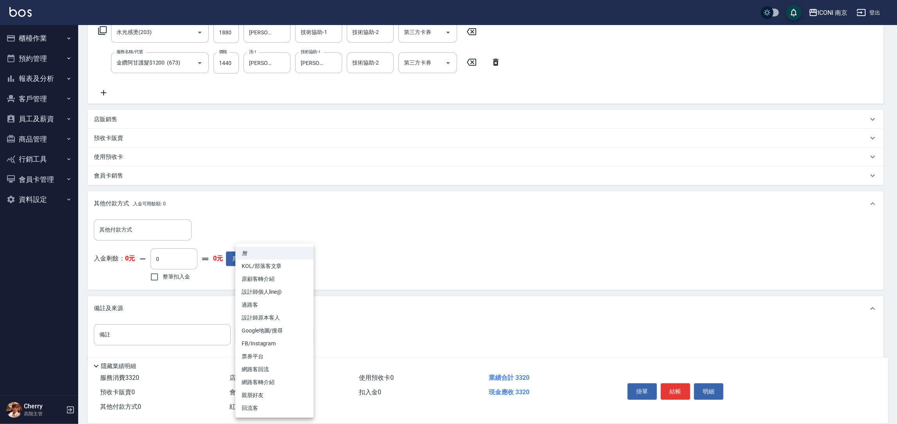
click at [254, 333] on body "ICONI 南京 登出 櫃檯作業 打帳單 帳單列表 掛單列表 座位開單 營業儀表板 現金收支登錄 高階收支登錄 材料自購登錄 每日結帳 排班表 現場電腦打卡 …" at bounding box center [448, 150] width 897 height 567
click at [257, 368] on li "網路客回流" at bounding box center [274, 369] width 78 height 13
type input "網路客回流"
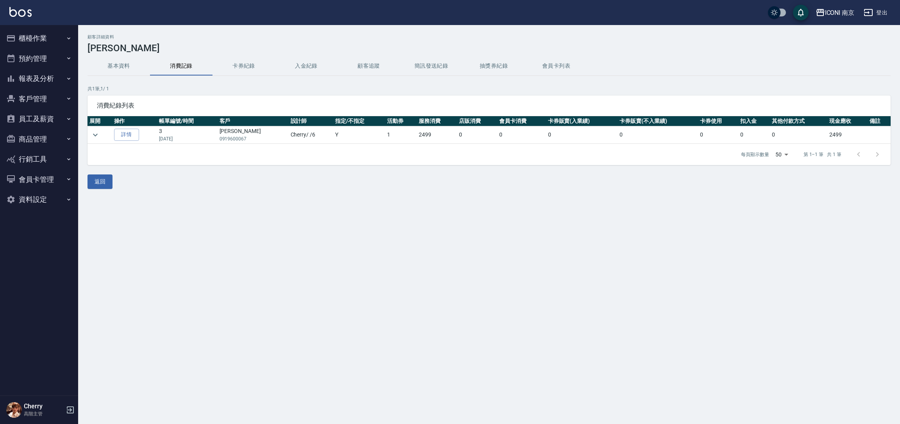
click at [36, 38] on button "櫃檯作業" at bounding box center [39, 38] width 72 height 20
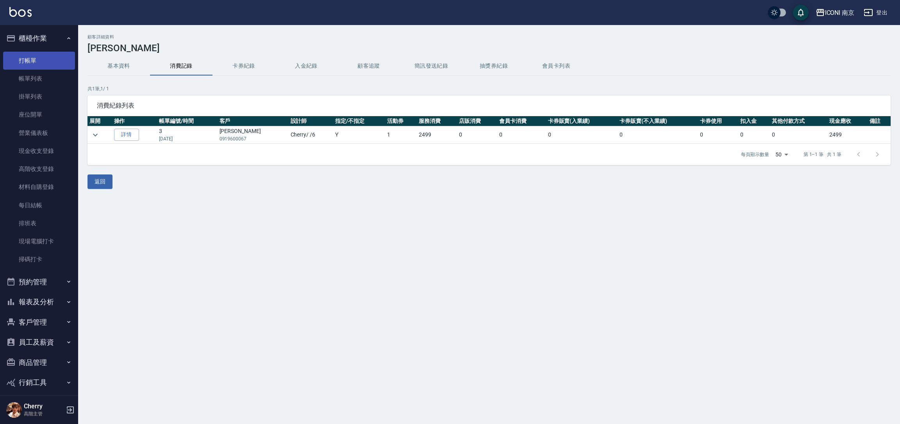
click at [48, 56] on link "打帳單" at bounding box center [39, 61] width 72 height 18
